Goal: Information Seeking & Learning: Check status

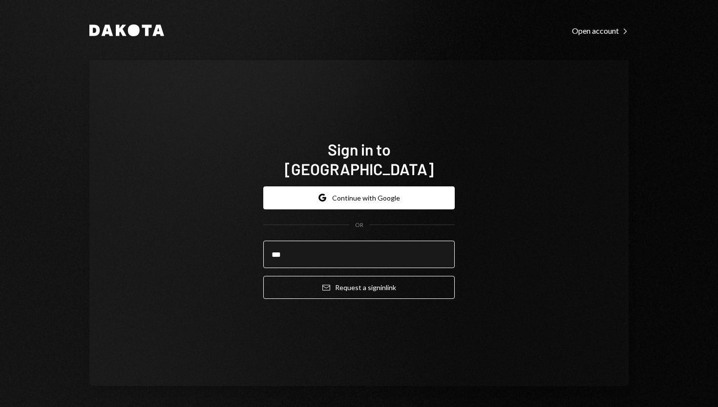
type input "**********"
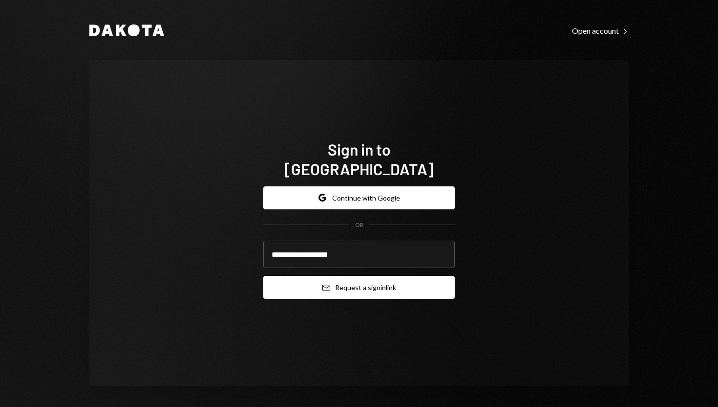
click at [378, 276] on button "Email Request a sign in link" at bounding box center [359, 287] width 192 height 23
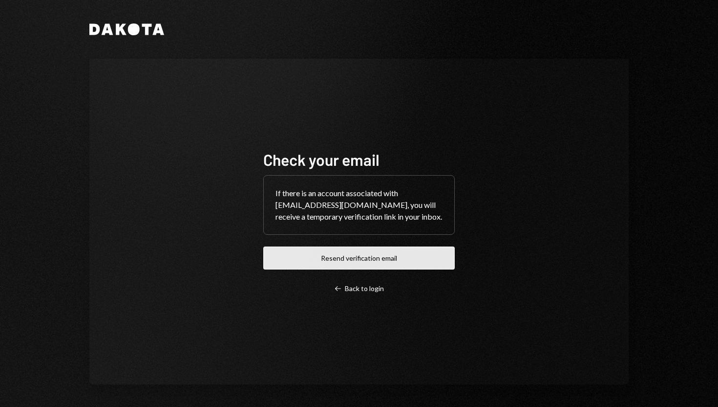
click at [370, 257] on button "Resend verification email" at bounding box center [359, 257] width 192 height 23
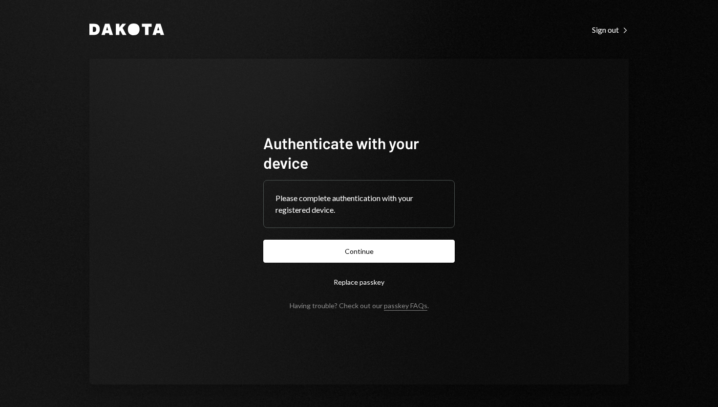
click at [362, 255] on button "Continue" at bounding box center [359, 250] width 192 height 23
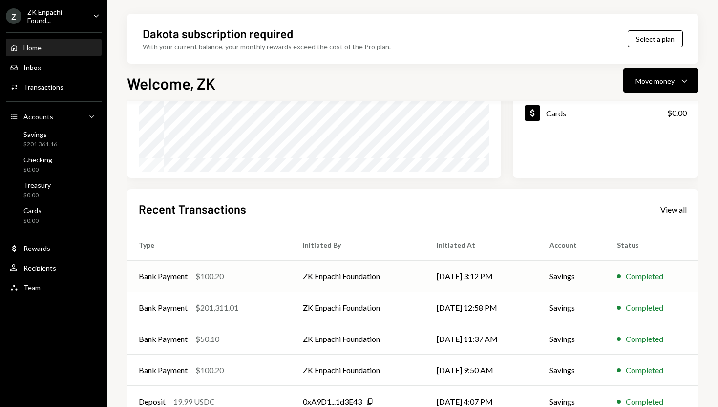
scroll to position [182, 0]
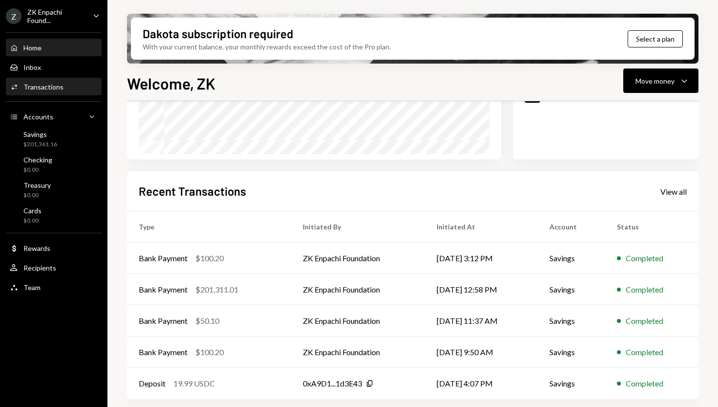
click at [43, 79] on div "Activities Transactions" at bounding box center [54, 87] width 88 height 17
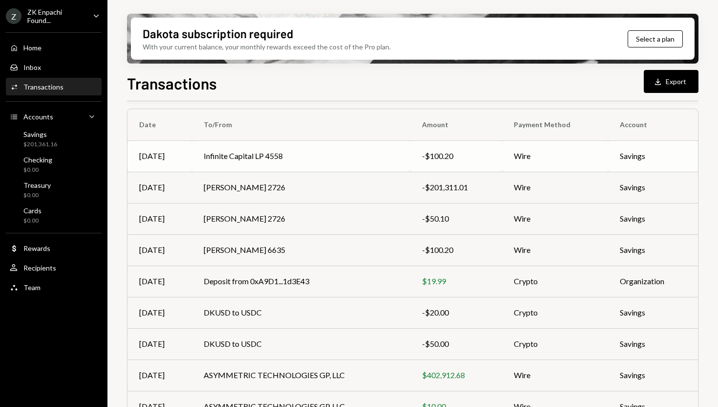
scroll to position [98, 0]
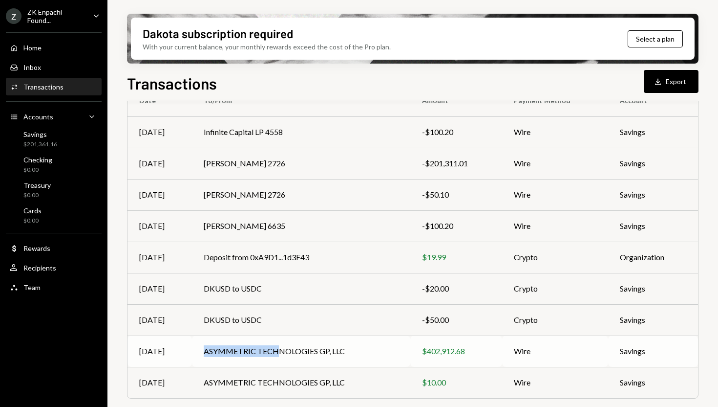
click at [278, 345] on td "ASYMMETRIC TECHNOLOGIES GP, LLC" at bounding box center [301, 350] width 218 height 31
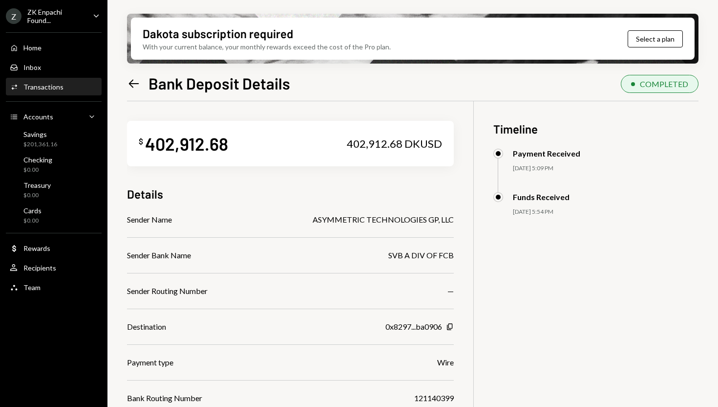
click at [131, 83] on icon at bounding box center [134, 83] width 10 height 8
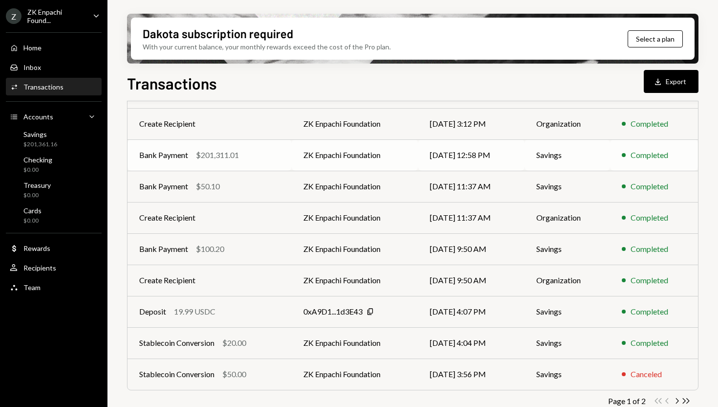
scroll to position [150, 0]
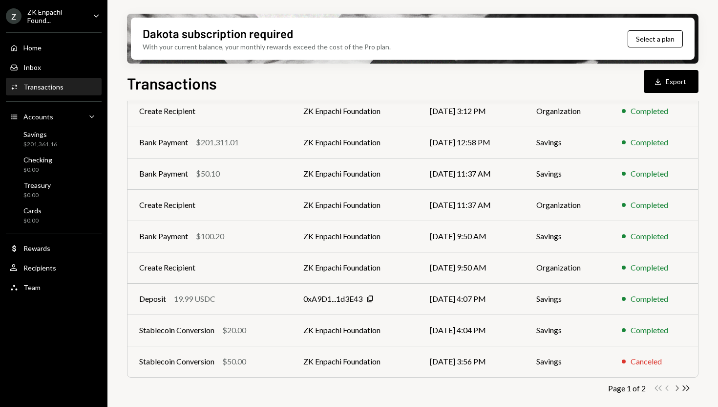
click at [678, 389] on icon "Chevron Right" at bounding box center [676, 387] width 9 height 9
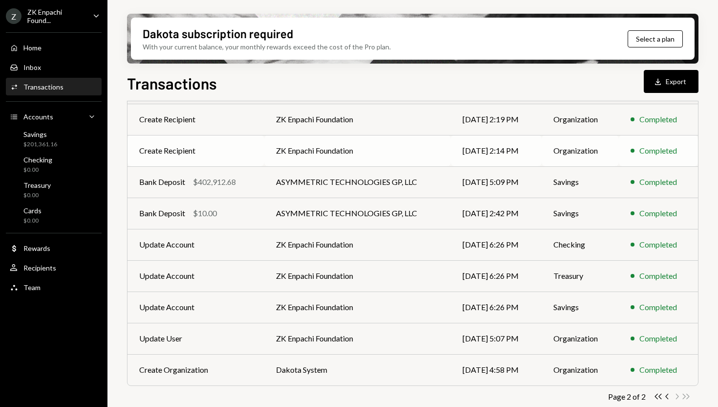
scroll to position [119, 0]
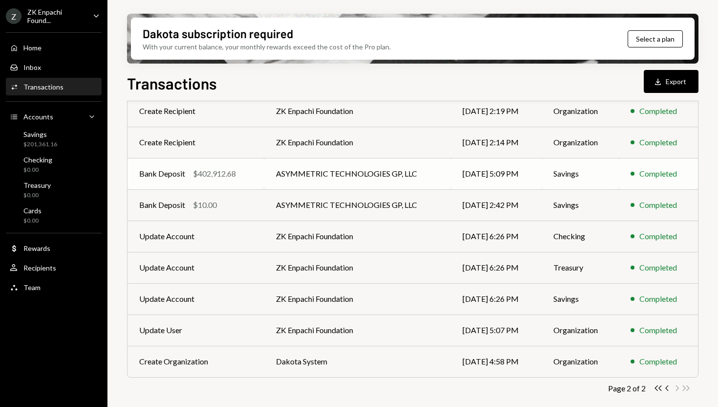
click at [363, 179] on td "ASYMMETRIC TECHNOLOGIES GP, LLC" at bounding box center [357, 173] width 187 height 31
